Goal: Task Accomplishment & Management: Complete application form

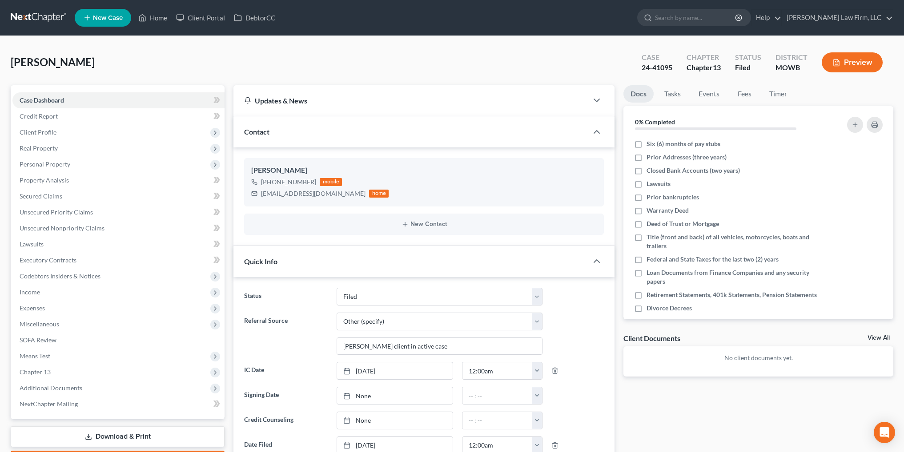
select select "3"
select select "6"
select select "0"
click at [149, 15] on link "Home" at bounding box center [153, 18] width 38 height 16
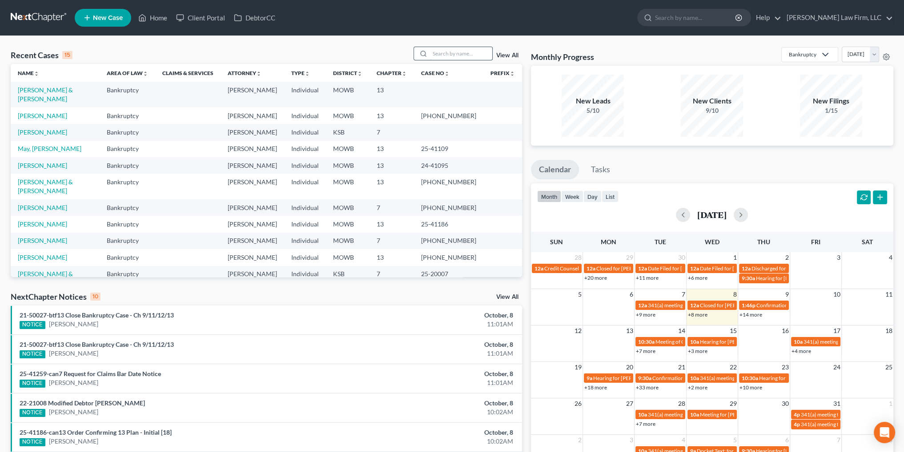
click at [464, 51] on input "search" at bounding box center [461, 53] width 62 height 13
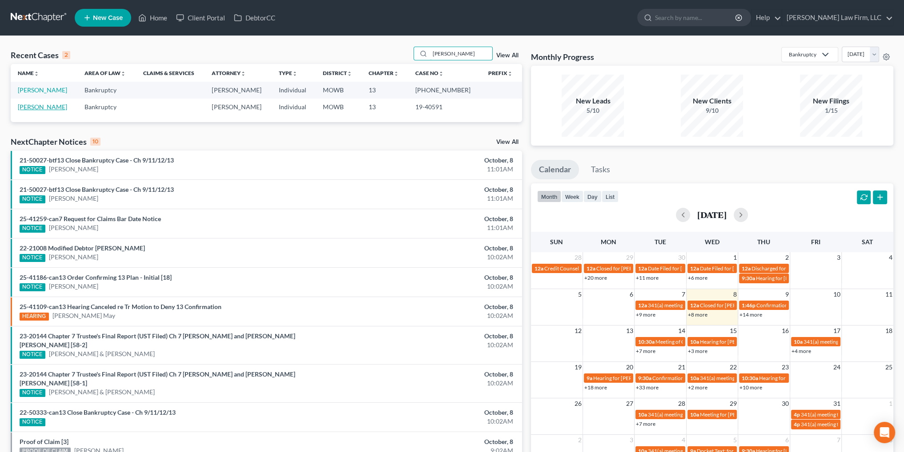
type input "[PERSON_NAME]"
click at [50, 109] on link "[PERSON_NAME]" at bounding box center [42, 107] width 49 height 8
select select "6"
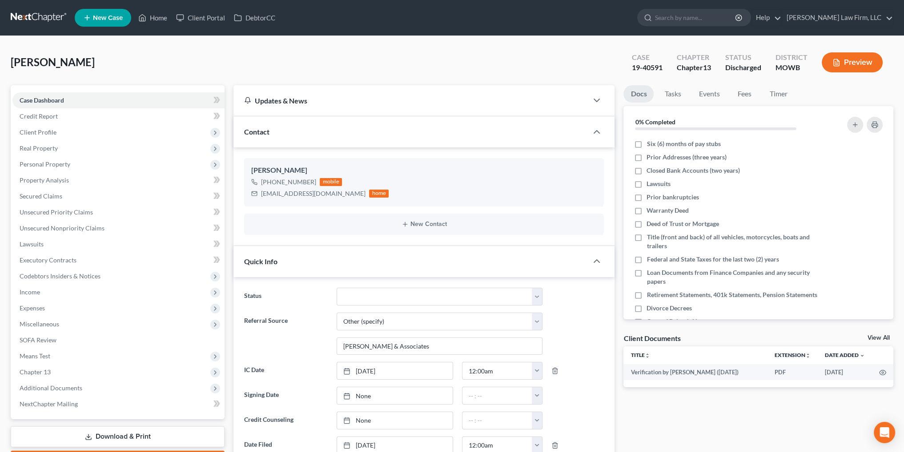
scroll to position [14, 0]
click at [375, 294] on select "Closed Discharged Dismissed Filed In Progress Lead Lost Lead Ready to File To R…" at bounding box center [439, 297] width 206 height 18
select select "0"
click at [336, 288] on select "Closed Discharged Dismissed Filed In Progress Lead Lost Lead Ready to File To R…" at bounding box center [439, 297] width 206 height 18
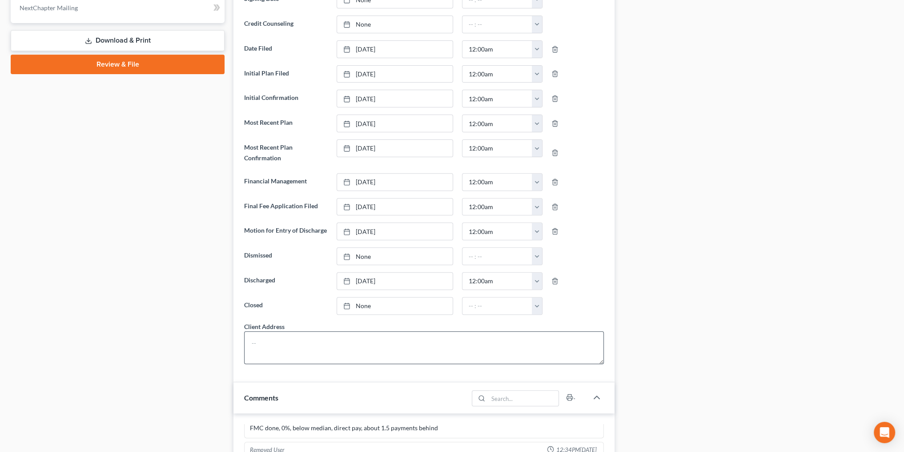
scroll to position [400, 0]
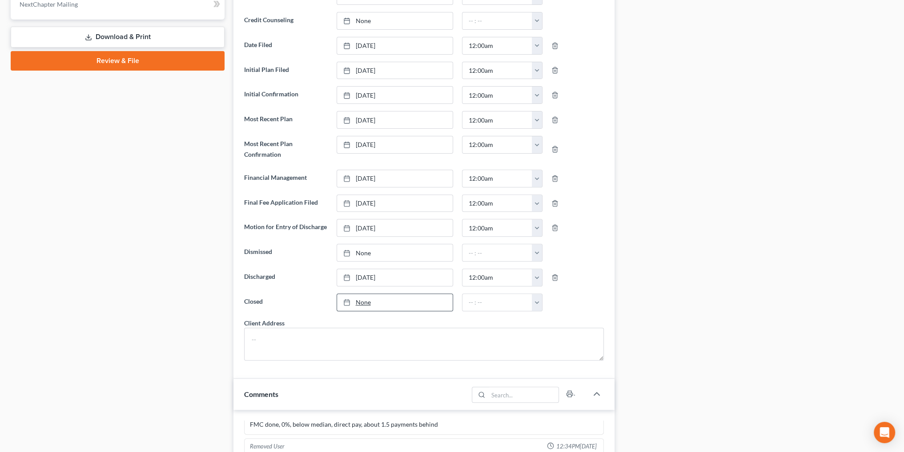
type input "[DATE]"
click at [363, 298] on link "None" at bounding box center [395, 302] width 116 height 17
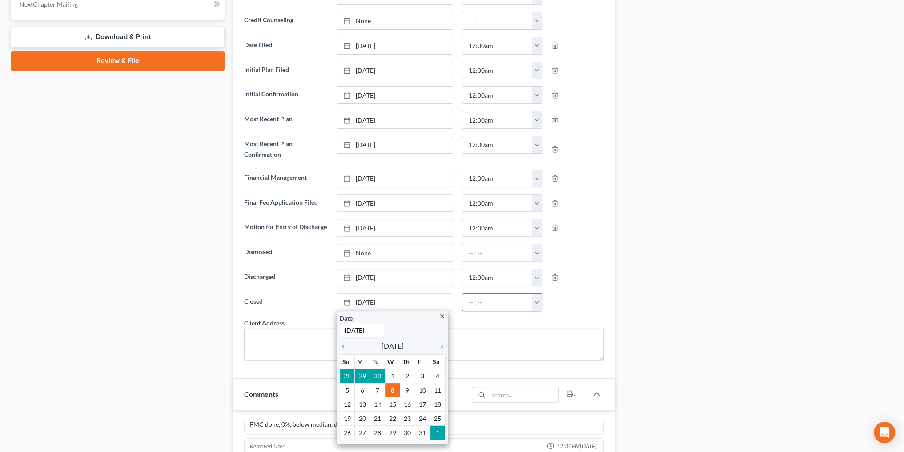
click at [537, 298] on button "button" at bounding box center [537, 302] width 10 height 17
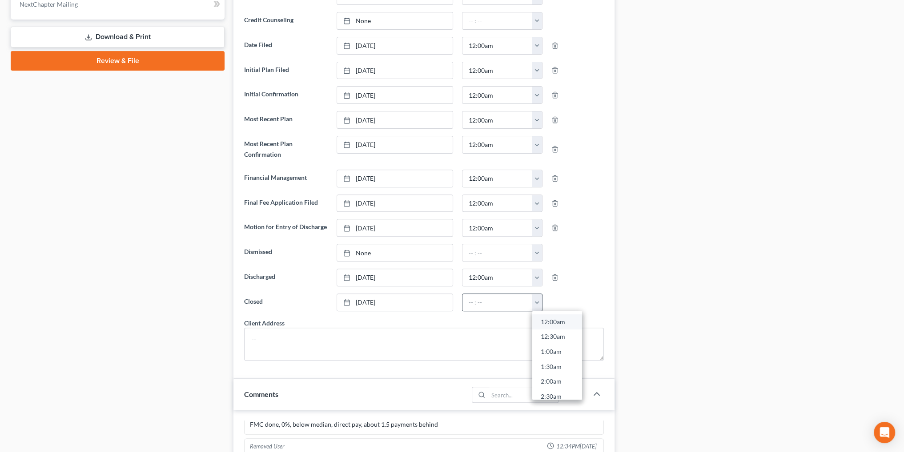
click at [548, 319] on link "12:00am" at bounding box center [557, 322] width 50 height 15
type input "12:00am"
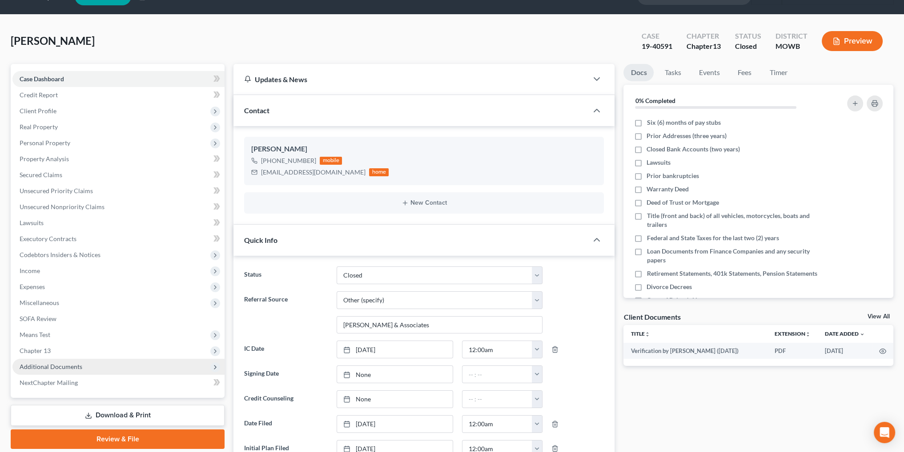
scroll to position [0, 0]
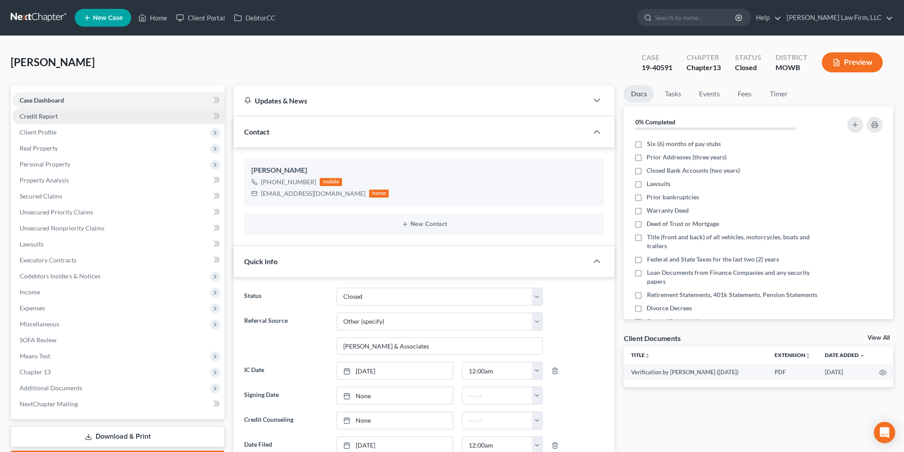
click at [38, 114] on span "Credit Report" at bounding box center [39, 116] width 38 height 8
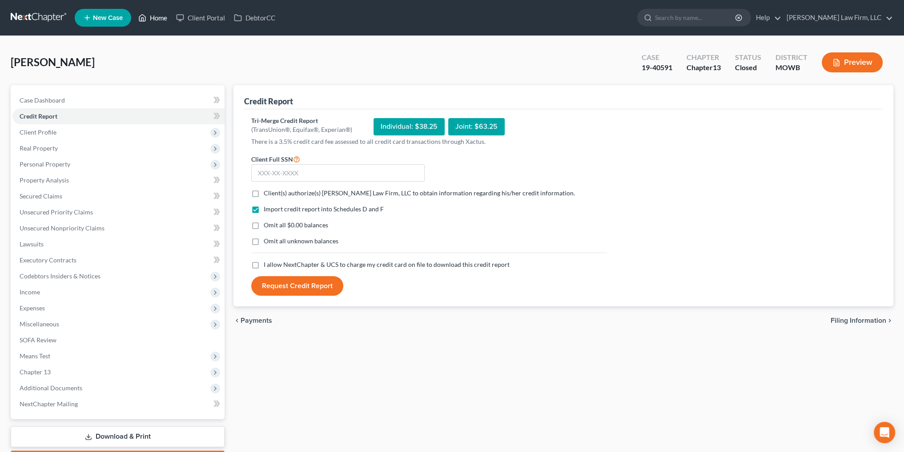
click at [160, 18] on link "Home" at bounding box center [153, 18] width 38 height 16
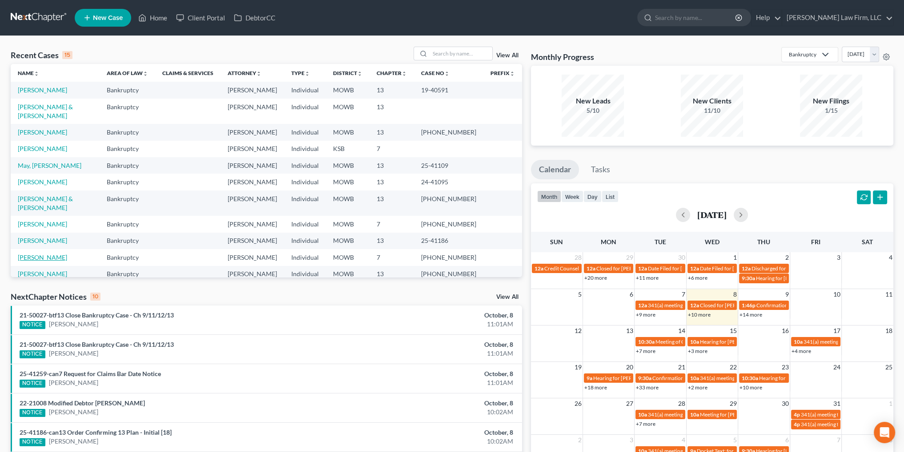
click at [52, 254] on link "[PERSON_NAME]" at bounding box center [42, 258] width 49 height 8
select select "4"
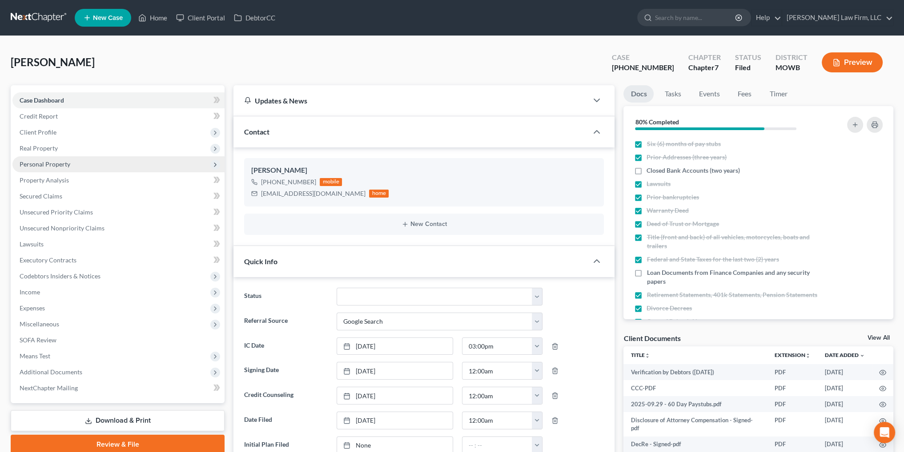
click at [44, 159] on span "Personal Property" at bounding box center [118, 164] width 212 height 16
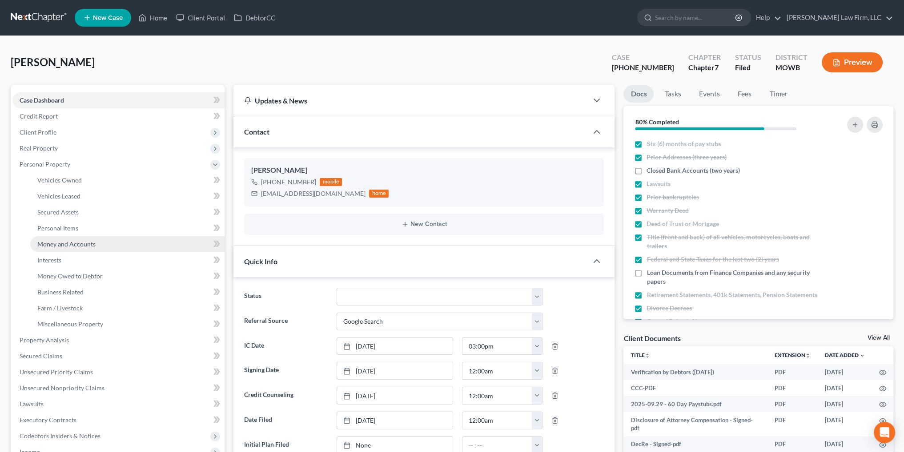
click at [67, 244] on span "Money and Accounts" at bounding box center [66, 244] width 58 height 8
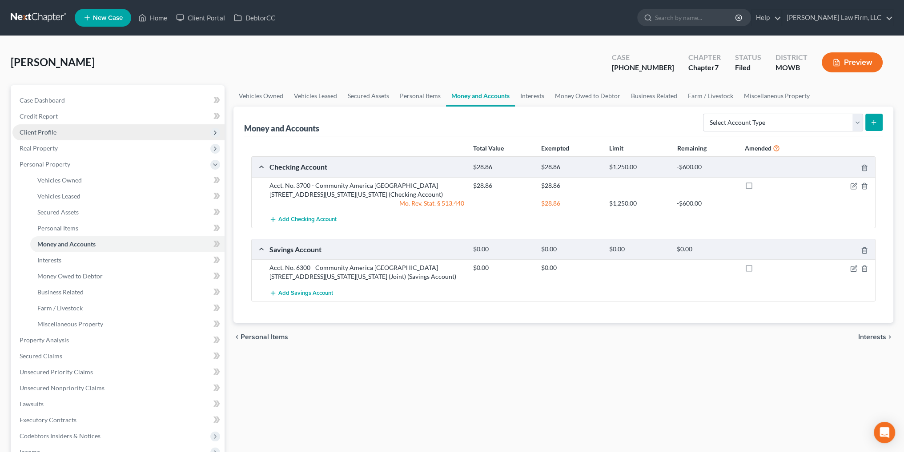
click at [44, 128] on span "Client Profile" at bounding box center [118, 132] width 212 height 16
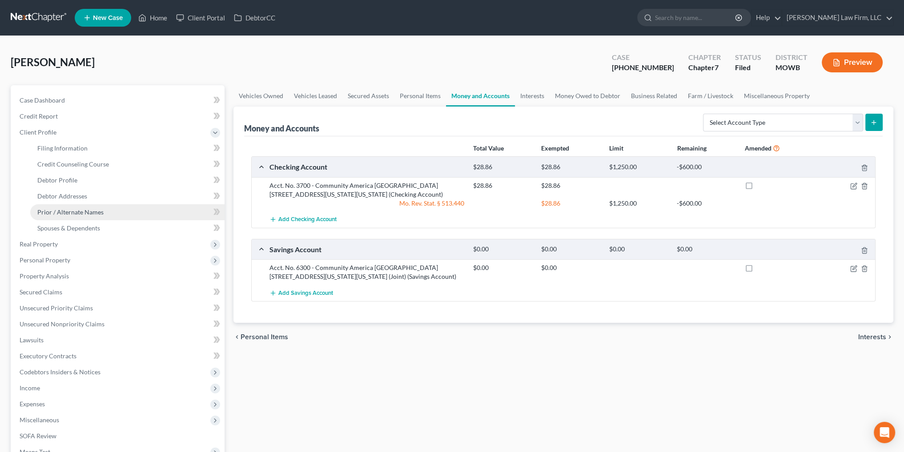
click at [61, 210] on span "Prior / Alternate Names" at bounding box center [70, 212] width 66 height 8
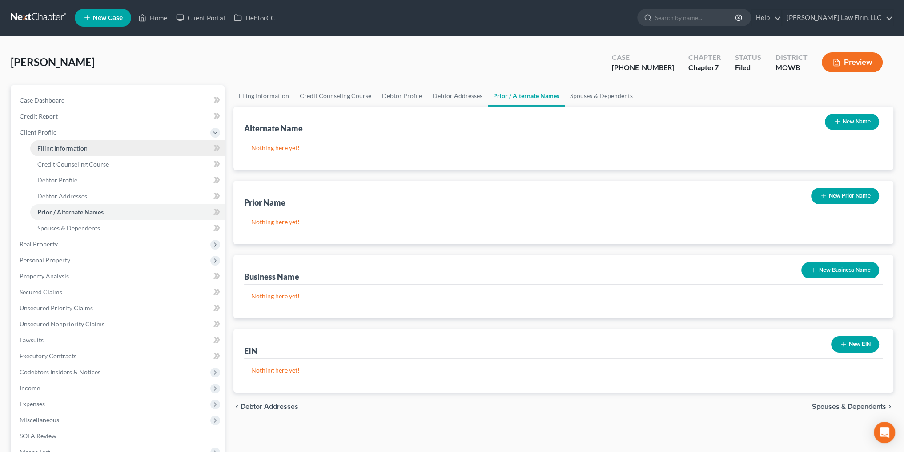
click at [47, 146] on span "Filing Information" at bounding box center [62, 148] width 50 height 8
select select "1"
select select "0"
select select "26"
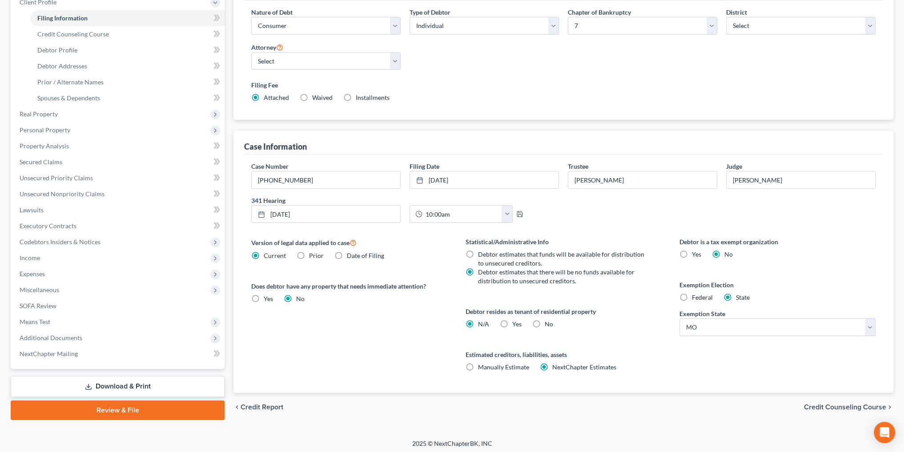
scroll to position [132, 0]
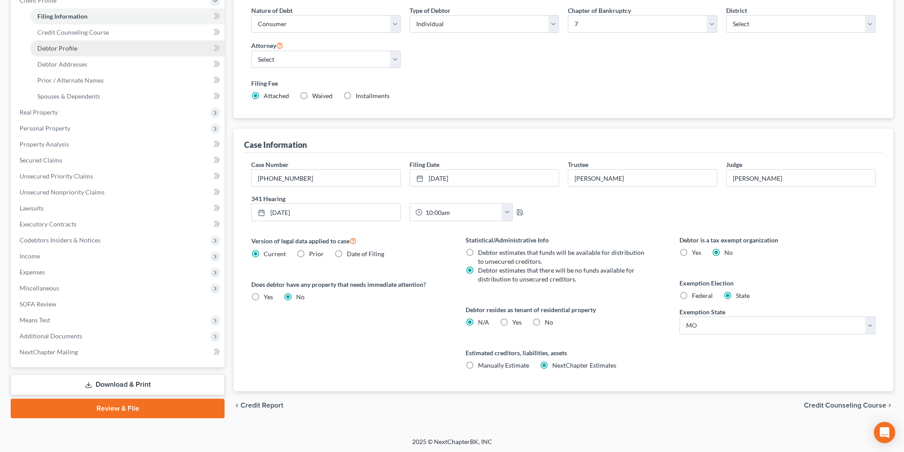
click at [70, 50] on span "Debtor Profile" at bounding box center [57, 48] width 40 height 8
select select "0"
select select "2"
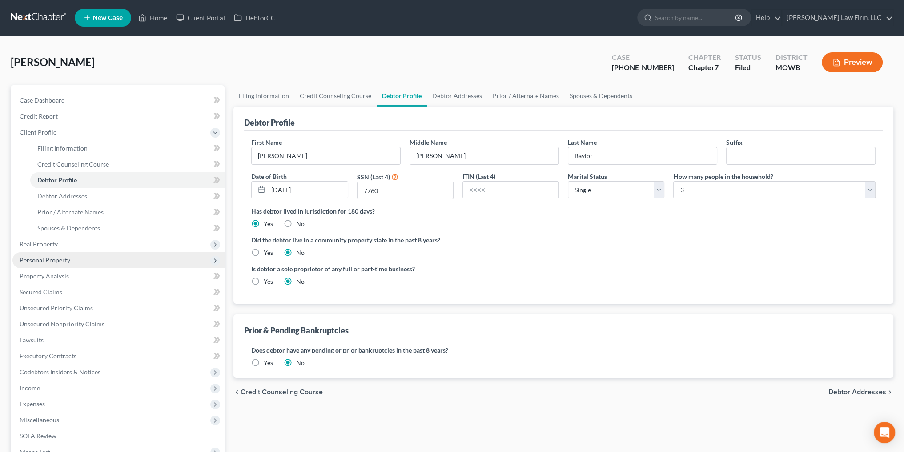
click at [41, 259] on span "Personal Property" at bounding box center [45, 260] width 51 height 8
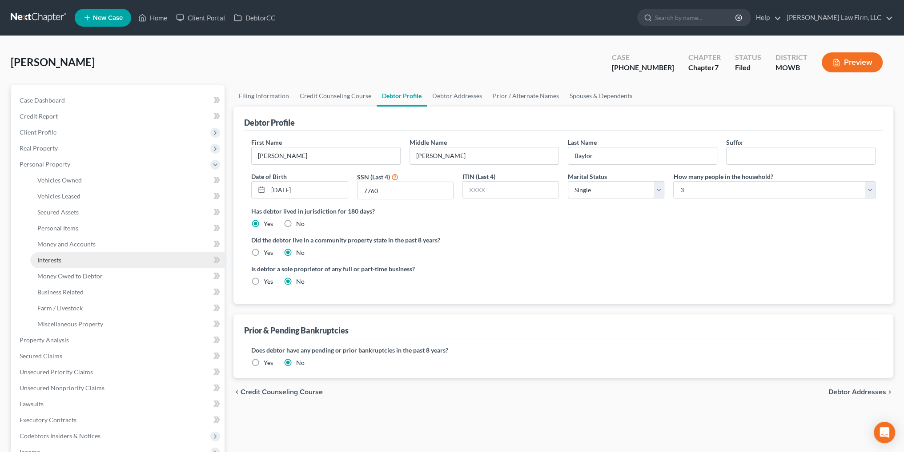
click at [44, 259] on span "Interests" at bounding box center [49, 260] width 24 height 8
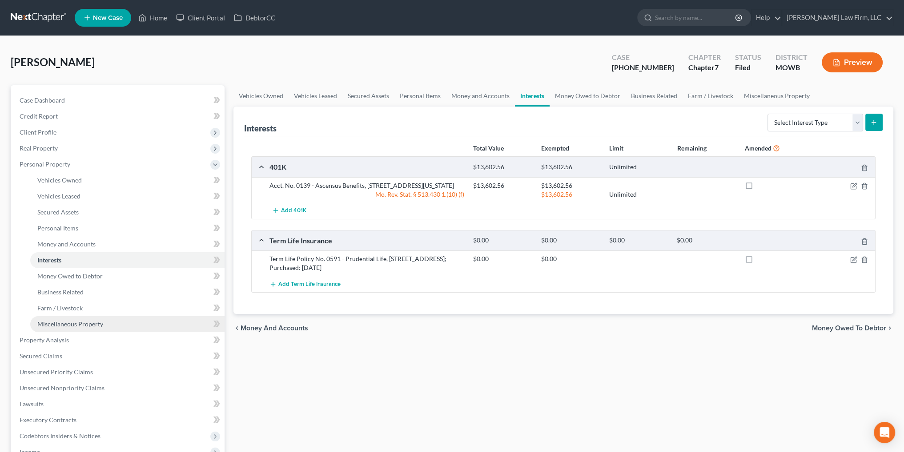
click at [58, 319] on link "Miscellaneous Property" at bounding box center [127, 324] width 194 height 16
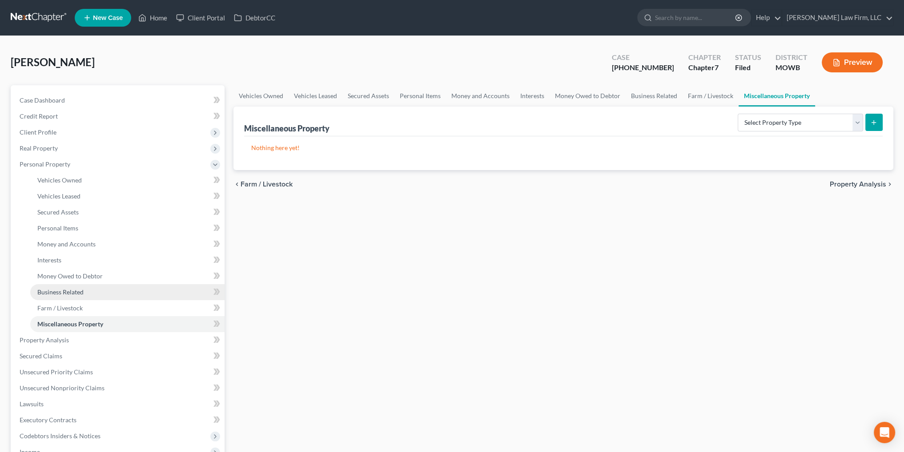
click at [64, 288] on span "Business Related" at bounding box center [60, 292] width 46 height 8
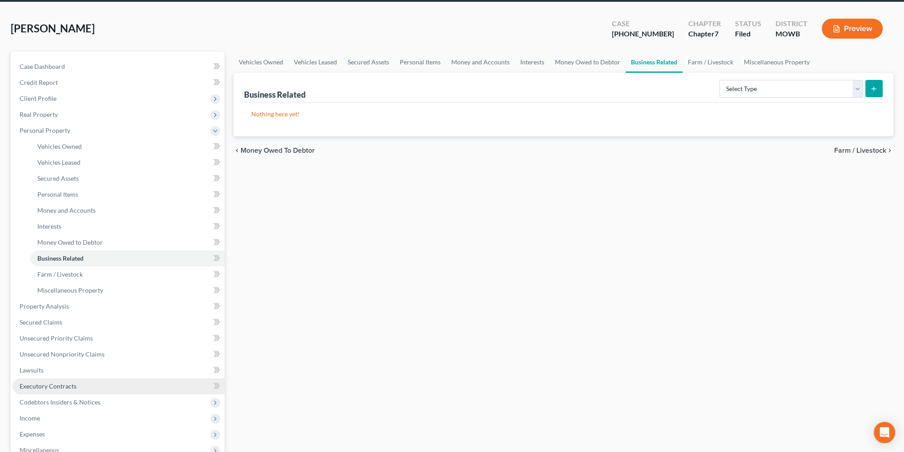
scroll to position [89, 0]
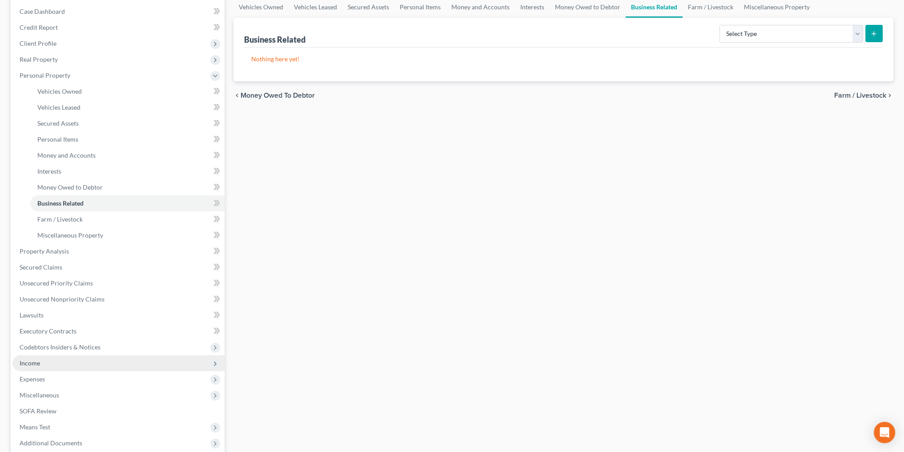
click at [33, 358] on span "Income" at bounding box center [118, 364] width 212 height 16
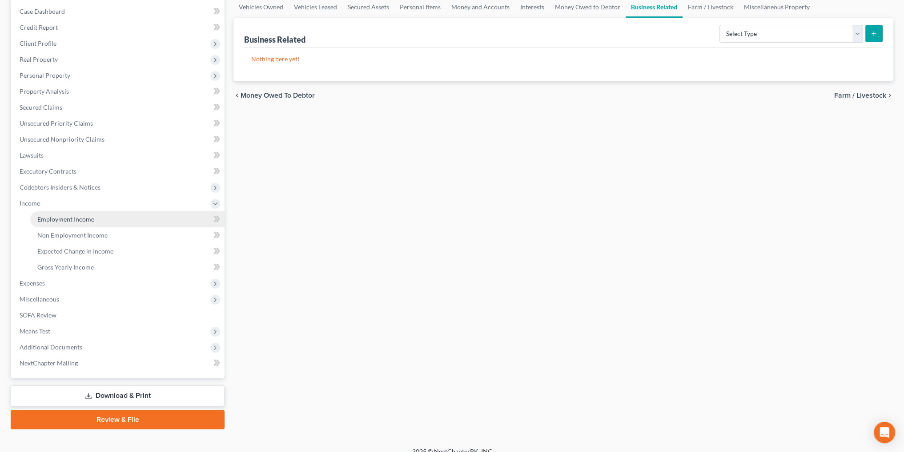
click at [81, 219] on span "Employment Income" at bounding box center [65, 220] width 57 height 8
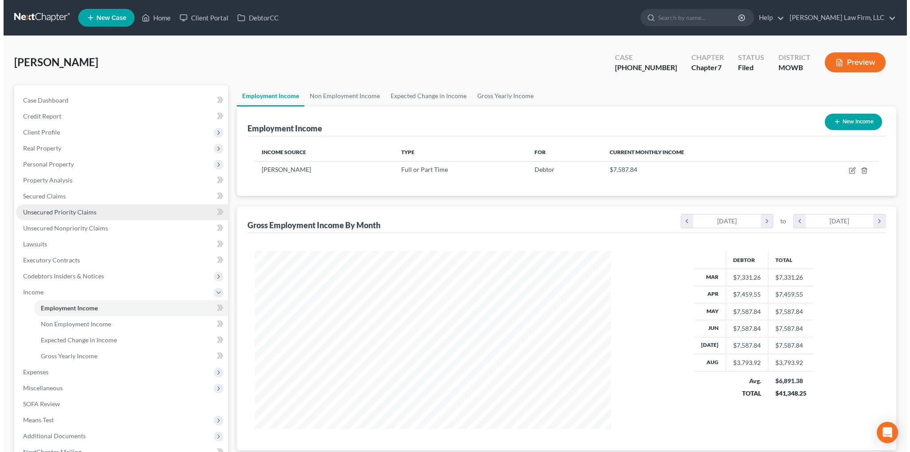
scroll to position [178, 374]
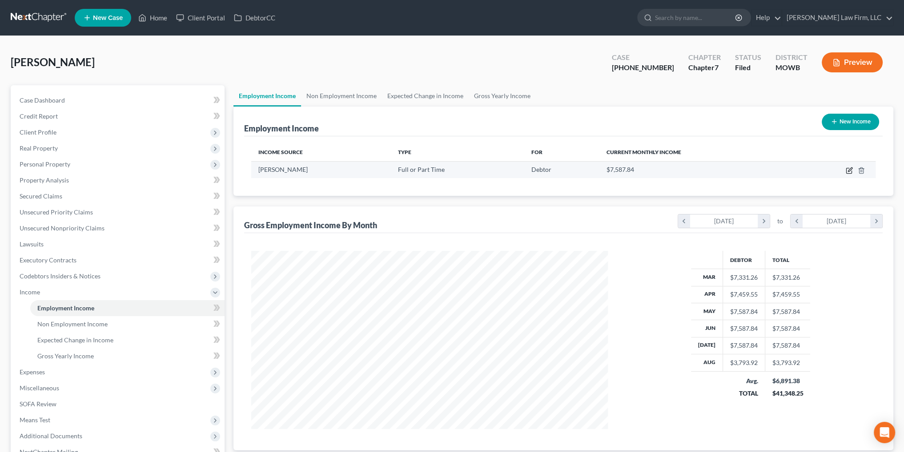
click at [846, 171] on icon "button" at bounding box center [848, 170] width 5 height 5
select select "0"
select select "26"
select select "1"
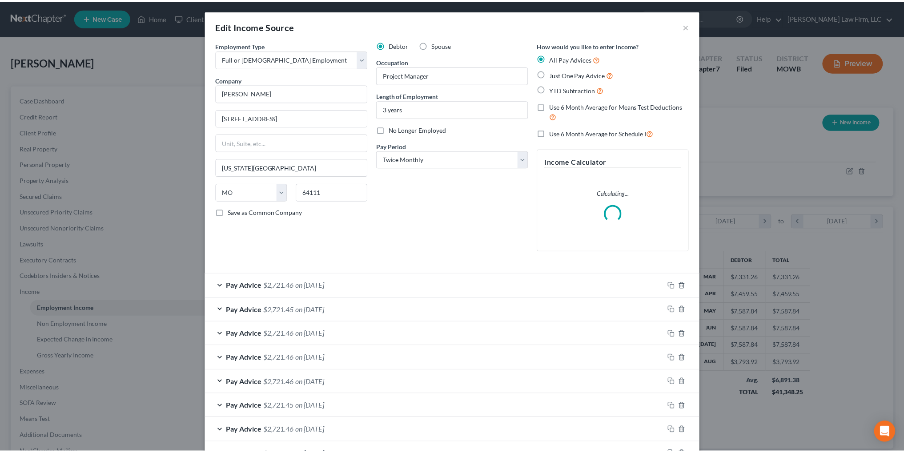
scroll to position [180, 377]
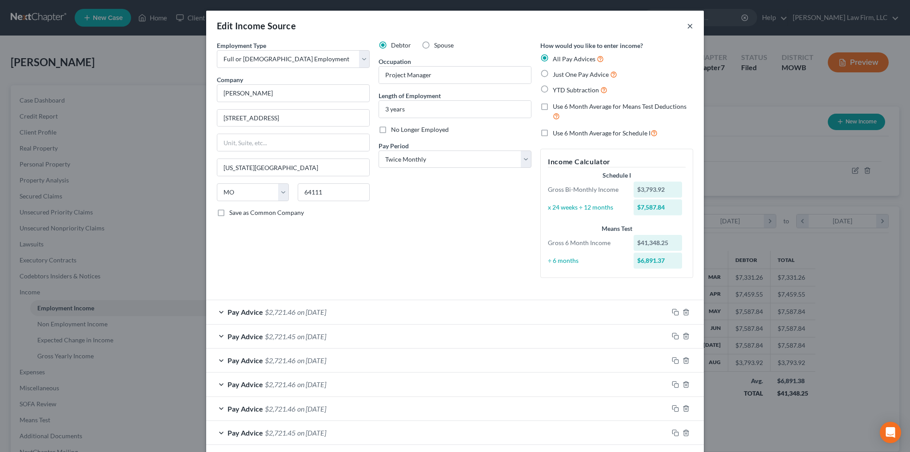
click at [688, 24] on button "×" at bounding box center [690, 25] width 6 height 11
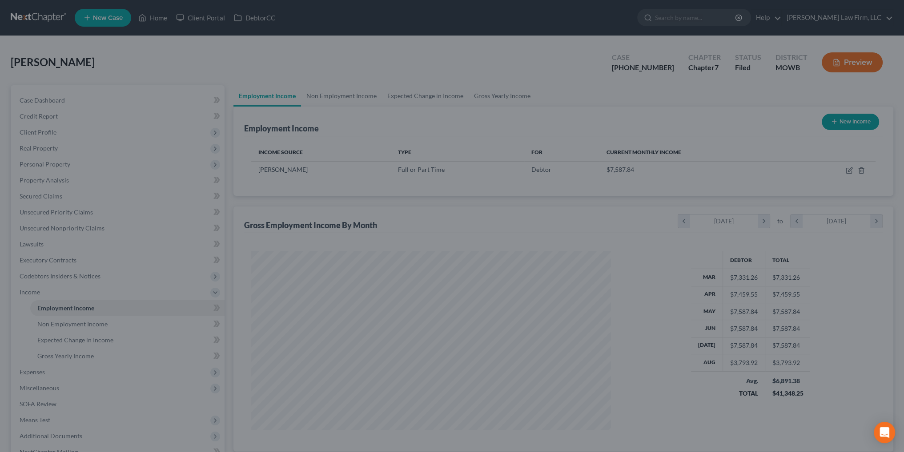
scroll to position [444245, 444049]
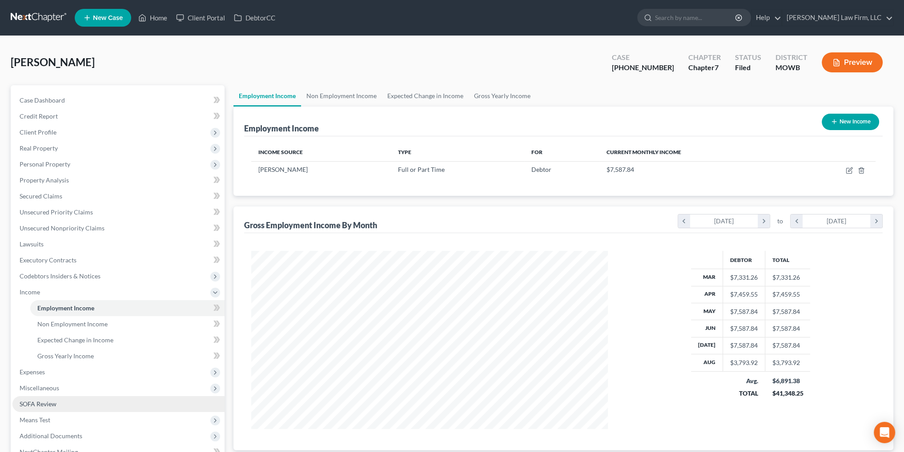
click at [33, 399] on link "SOFA Review" at bounding box center [118, 404] width 212 height 16
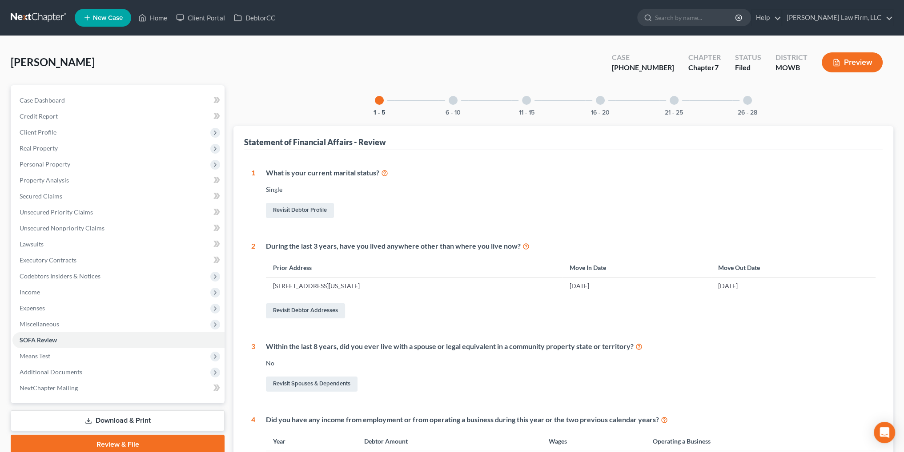
click at [455, 99] on div at bounding box center [452, 100] width 9 height 9
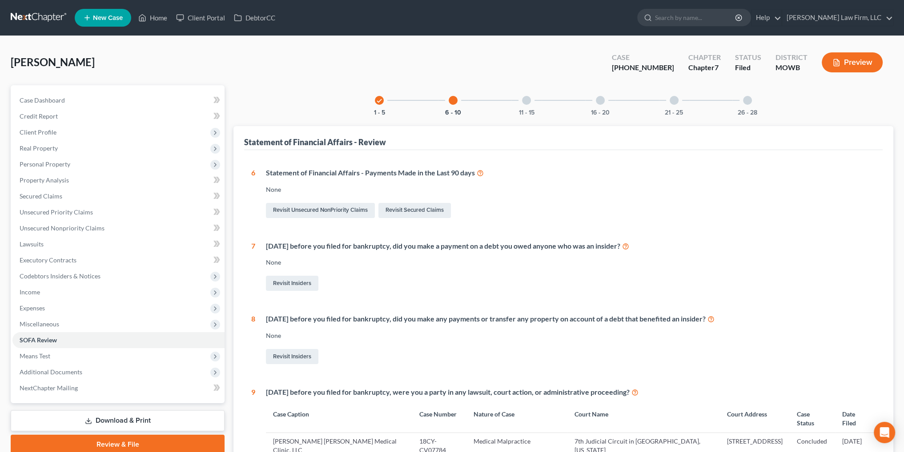
click at [525, 98] on div at bounding box center [526, 100] width 9 height 9
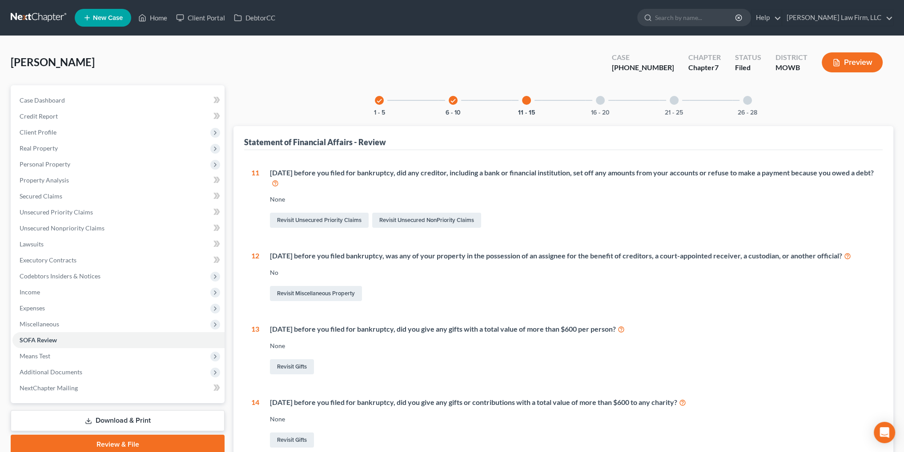
click at [596, 96] on div "16 - 20" at bounding box center [600, 100] width 30 height 30
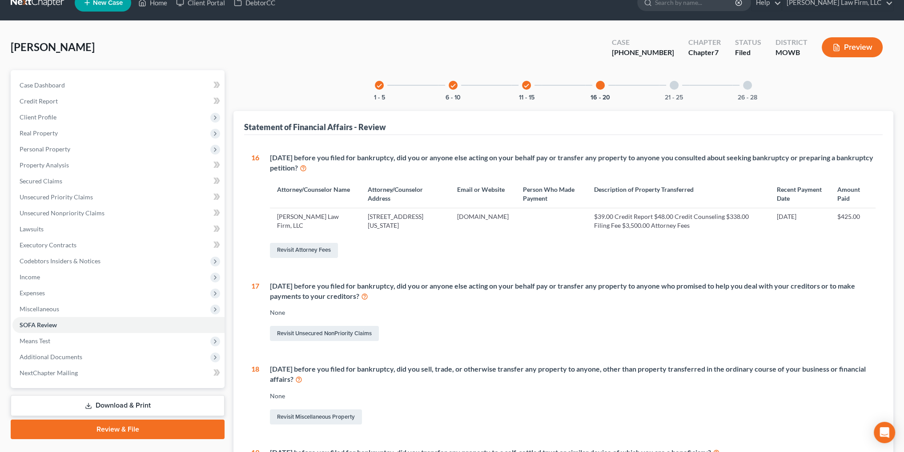
scroll to position [7, 0]
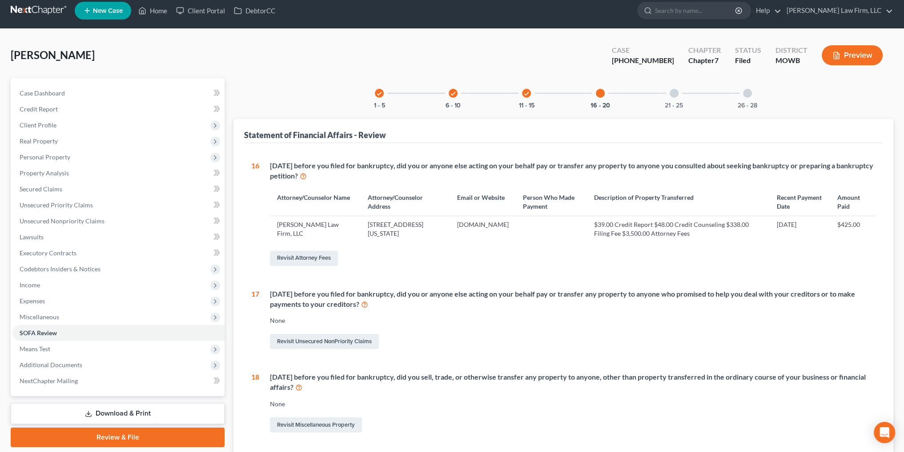
click at [676, 89] on div at bounding box center [673, 93] width 9 height 9
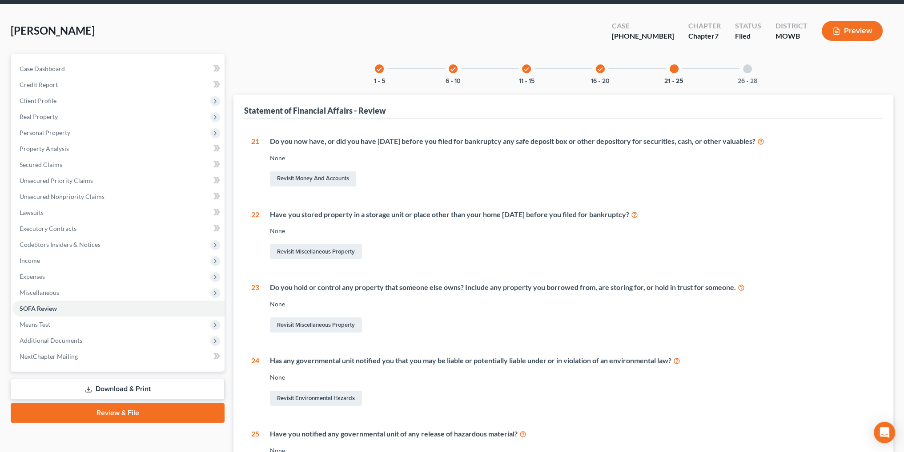
scroll to position [21, 0]
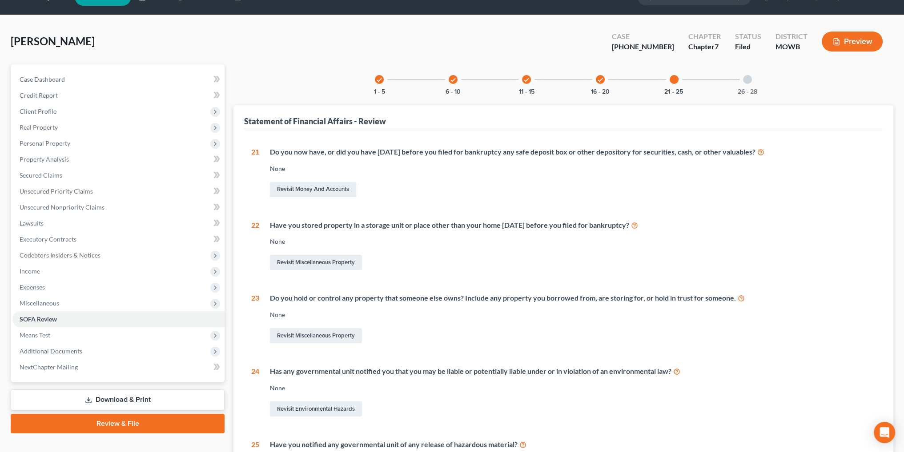
click at [748, 78] on div at bounding box center [747, 79] width 9 height 9
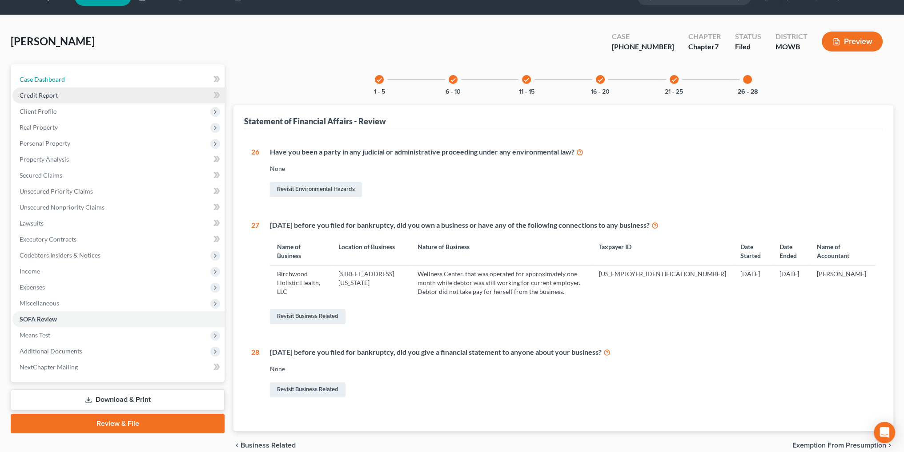
drag, startPoint x: 39, startPoint y: 78, endPoint x: 203, endPoint y: 95, distance: 164.4
click at [39, 78] on span "Case Dashboard" at bounding box center [42, 80] width 45 height 8
select select "4"
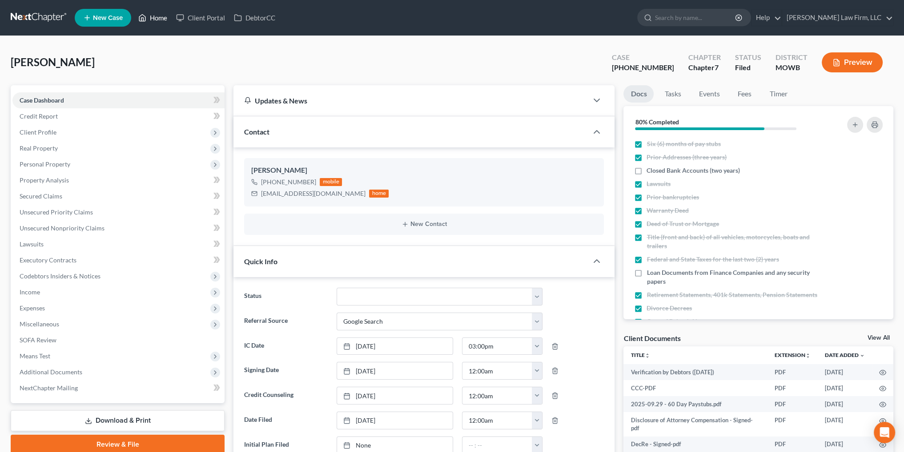
click at [160, 18] on link "Home" at bounding box center [153, 18] width 38 height 16
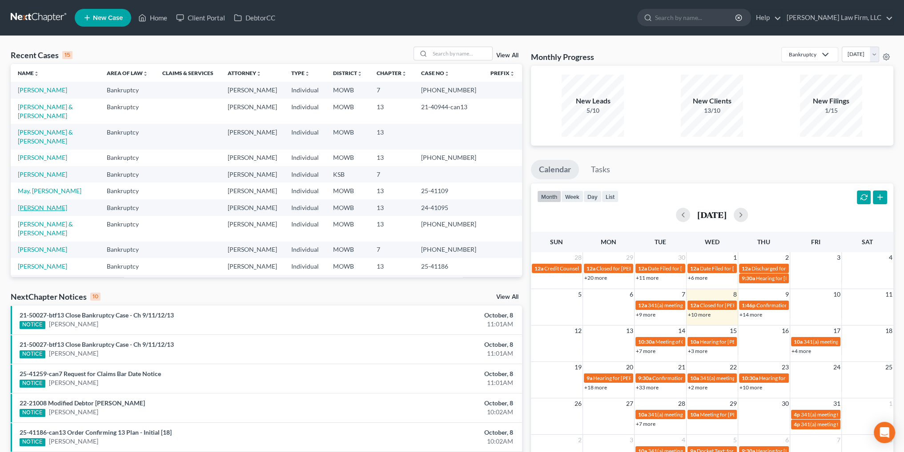
click at [39, 206] on link "[PERSON_NAME]" at bounding box center [42, 208] width 49 height 8
select select "3"
select select "6"
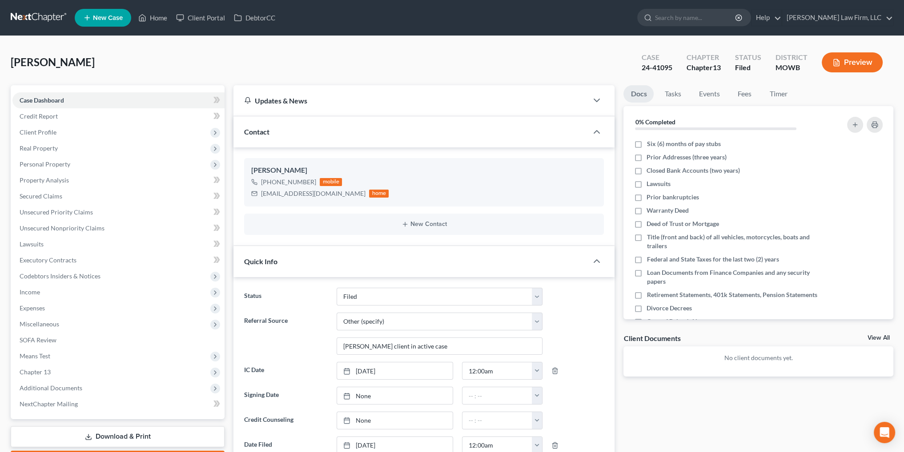
scroll to position [1207, 0]
